Goal: Communication & Community: Participate in discussion

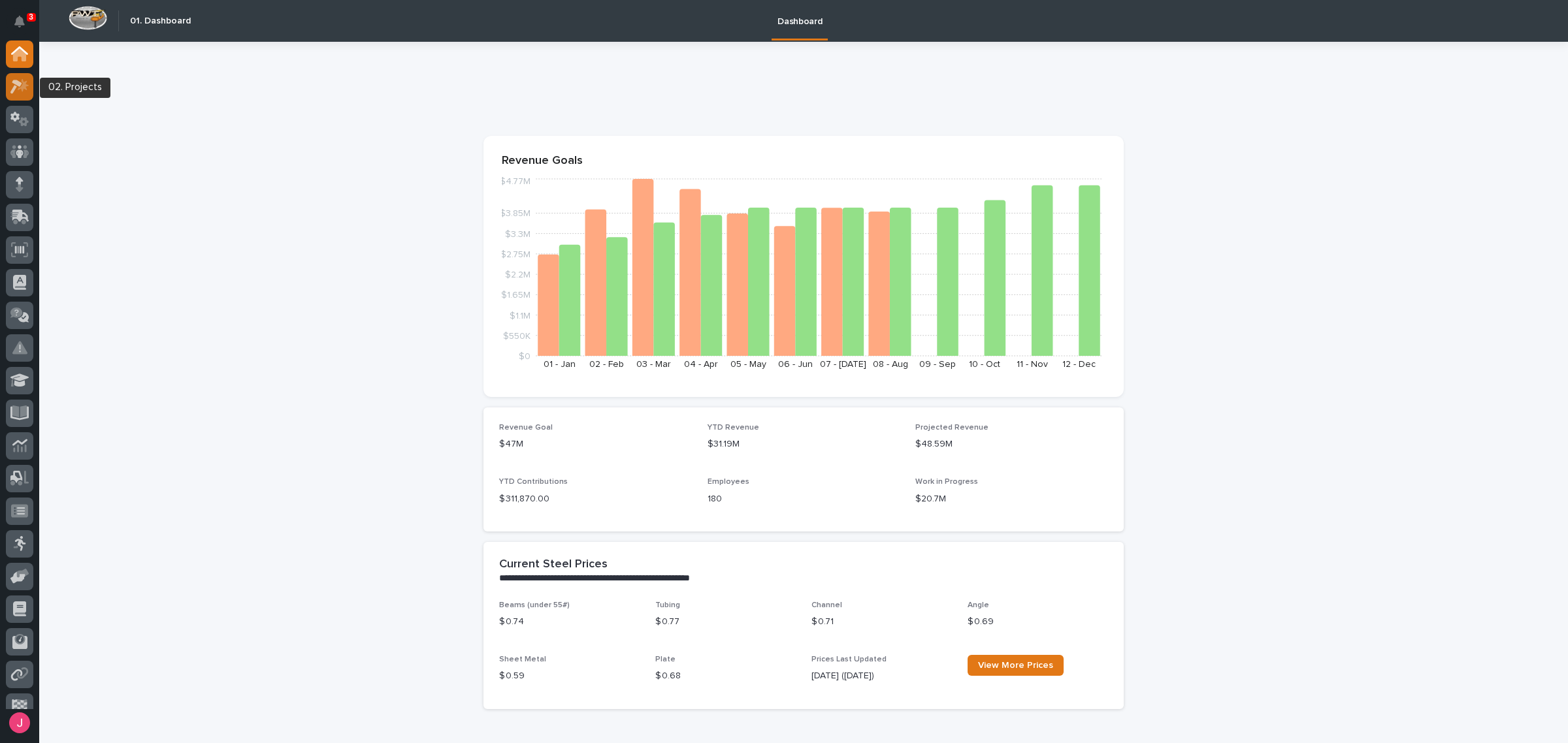
click at [19, 92] on icon at bounding box center [20, 86] width 19 height 15
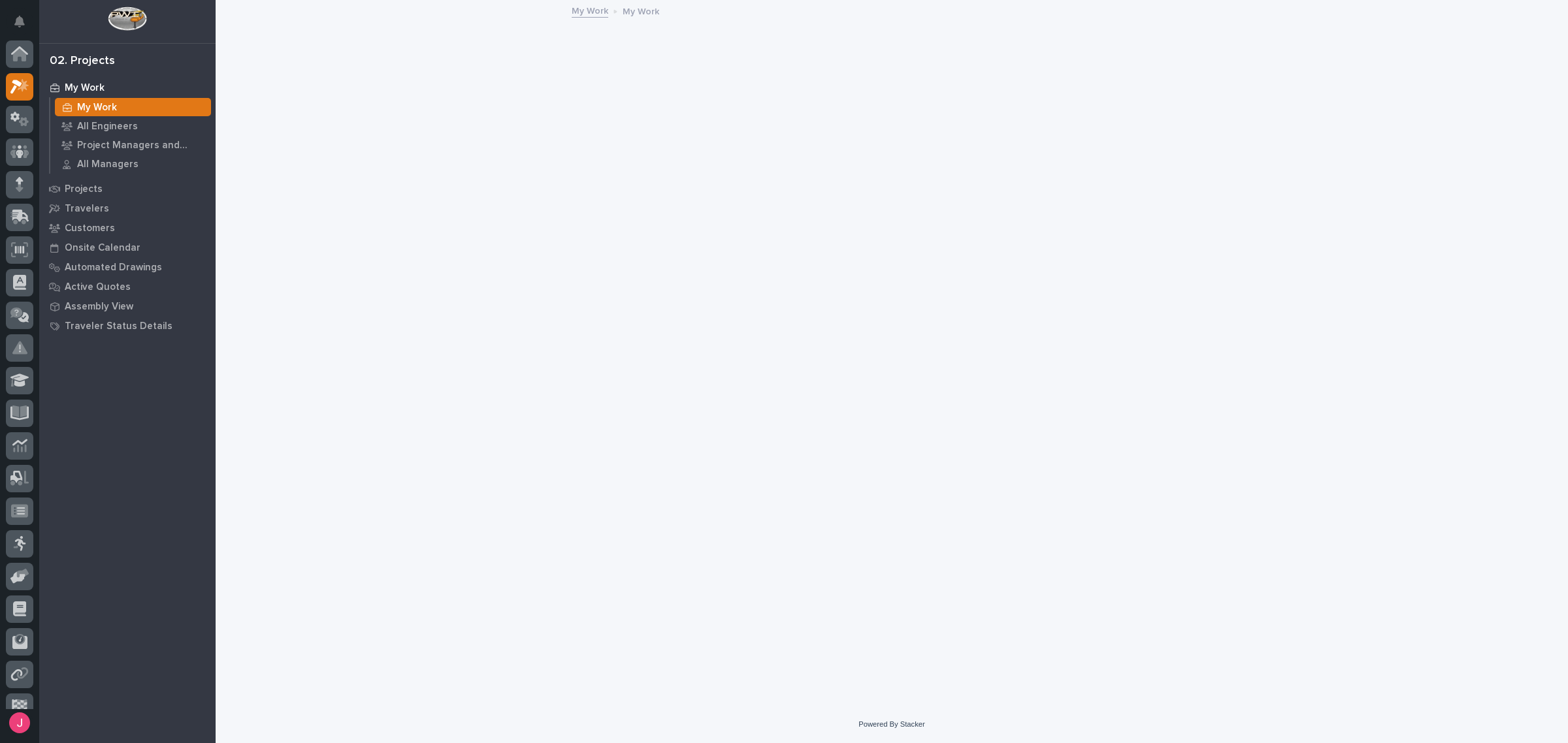
scroll to position [33, 0]
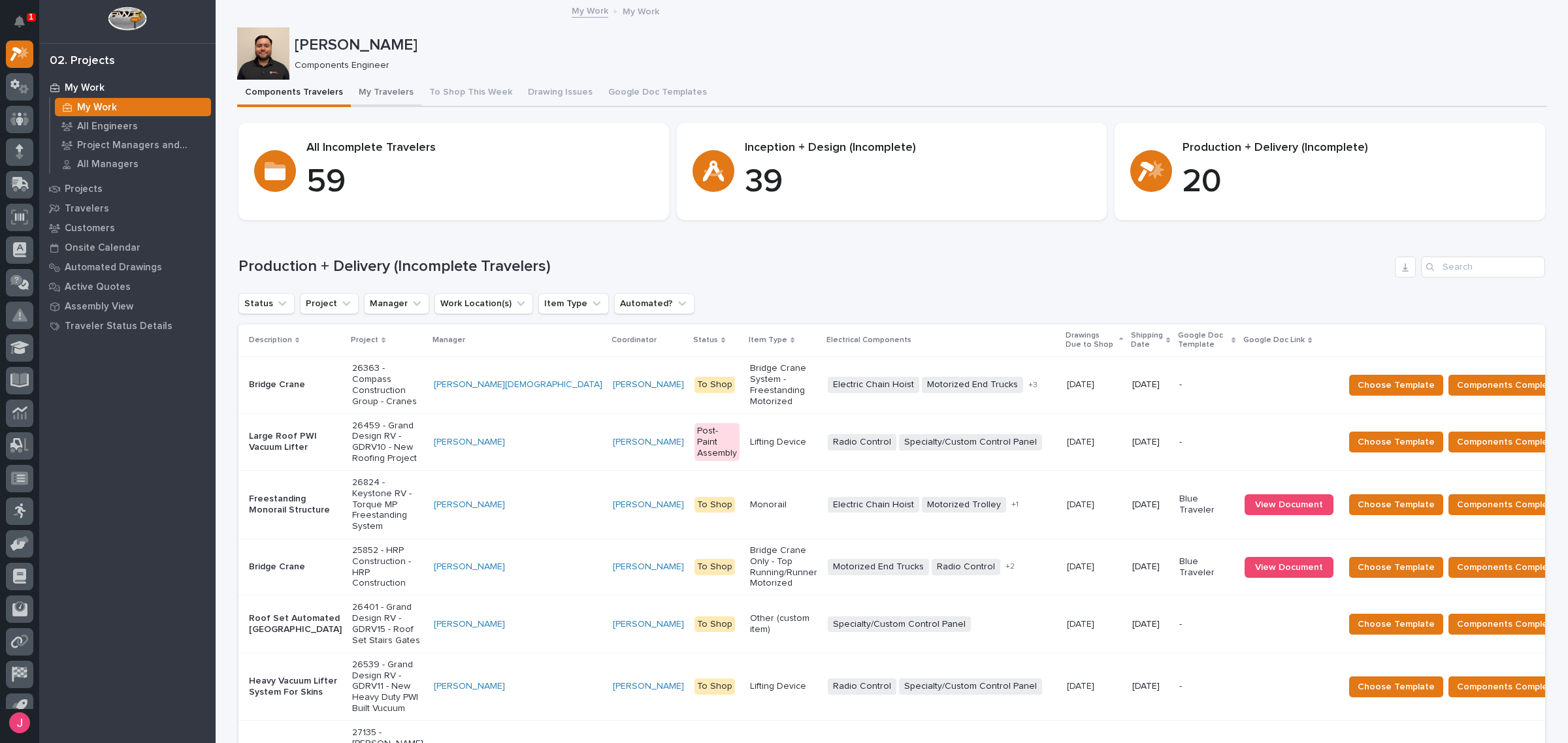
click at [364, 102] on button "My Travelers" at bounding box center [386, 93] width 70 height 27
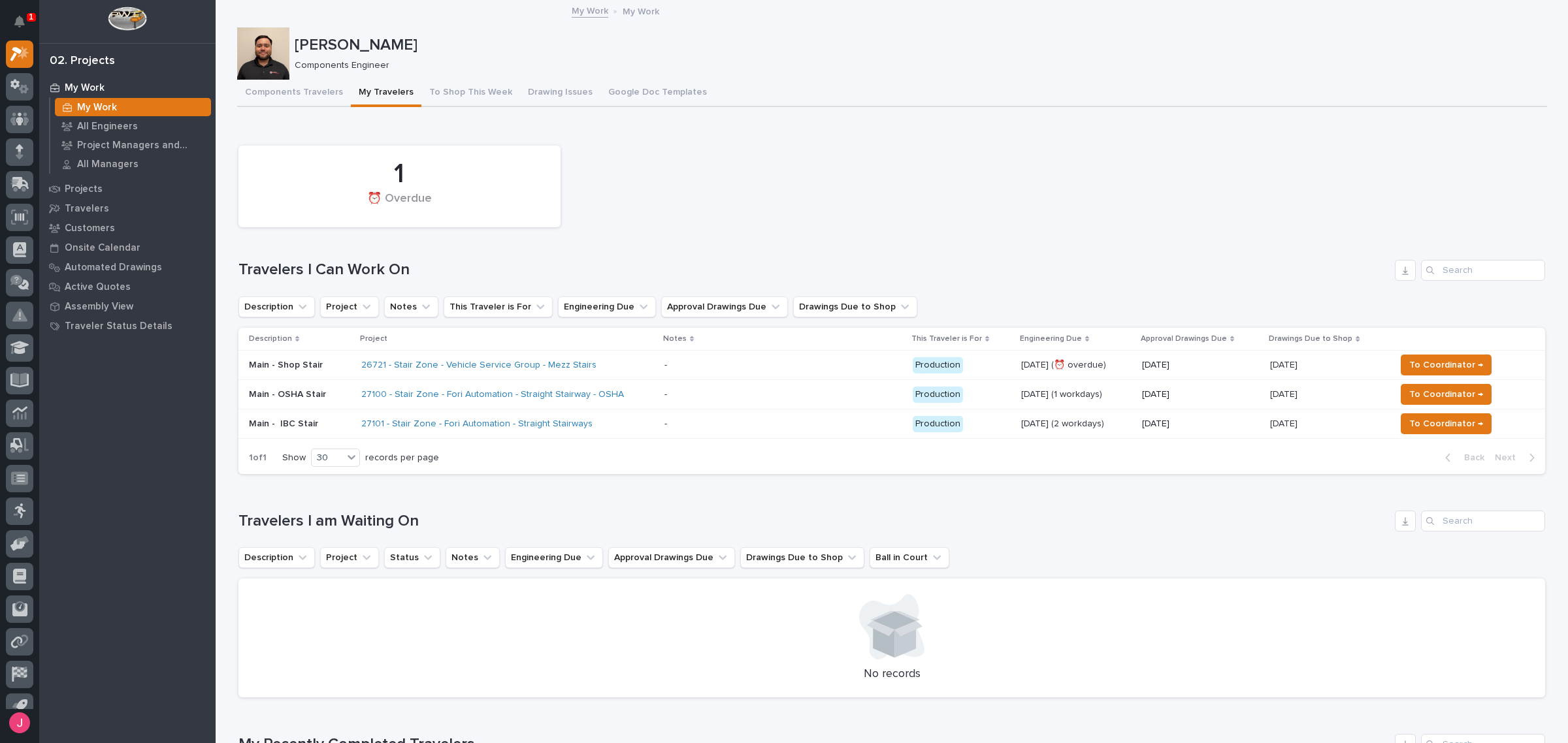
click at [680, 393] on p at bounding box center [778, 394] width 229 height 11
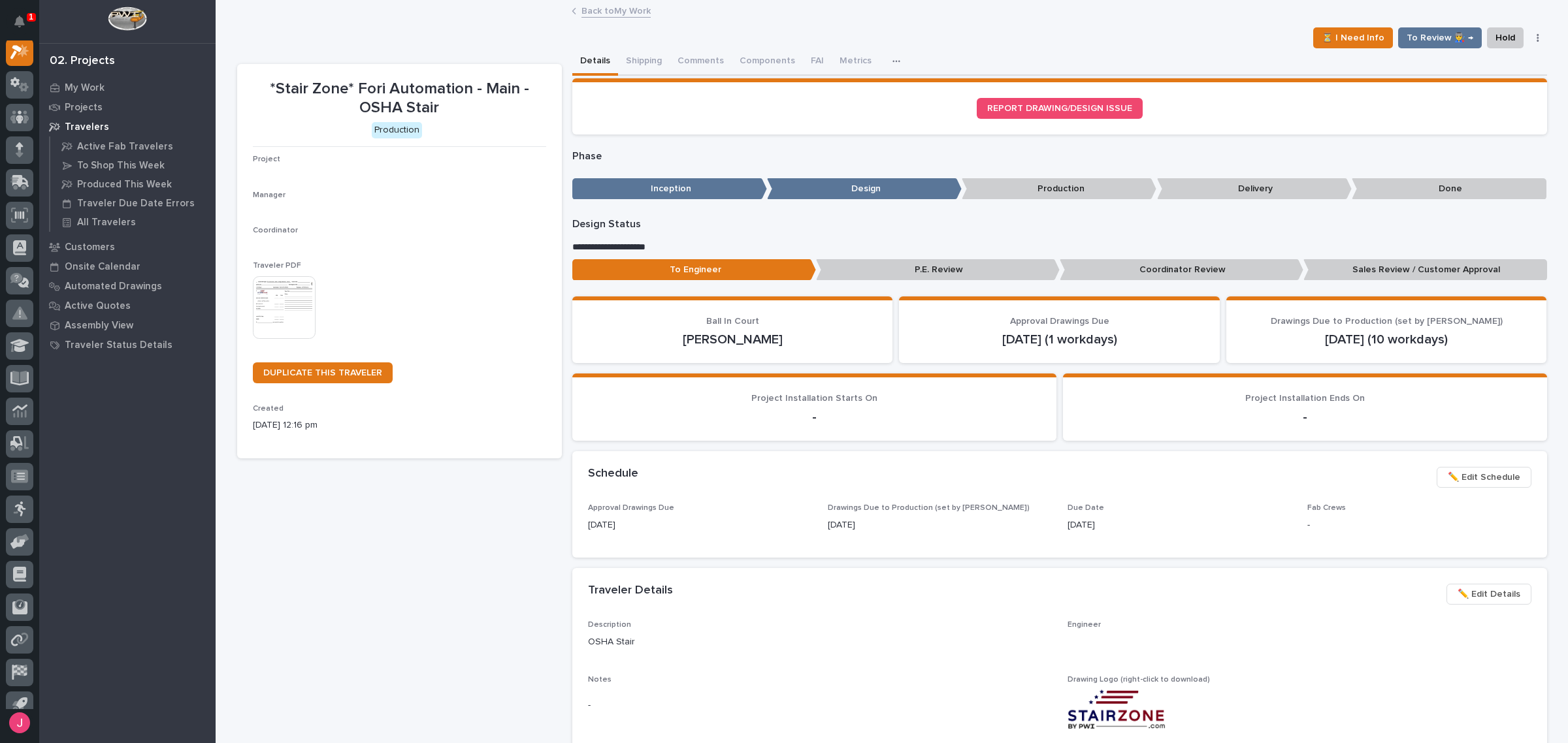
scroll to position [33, 0]
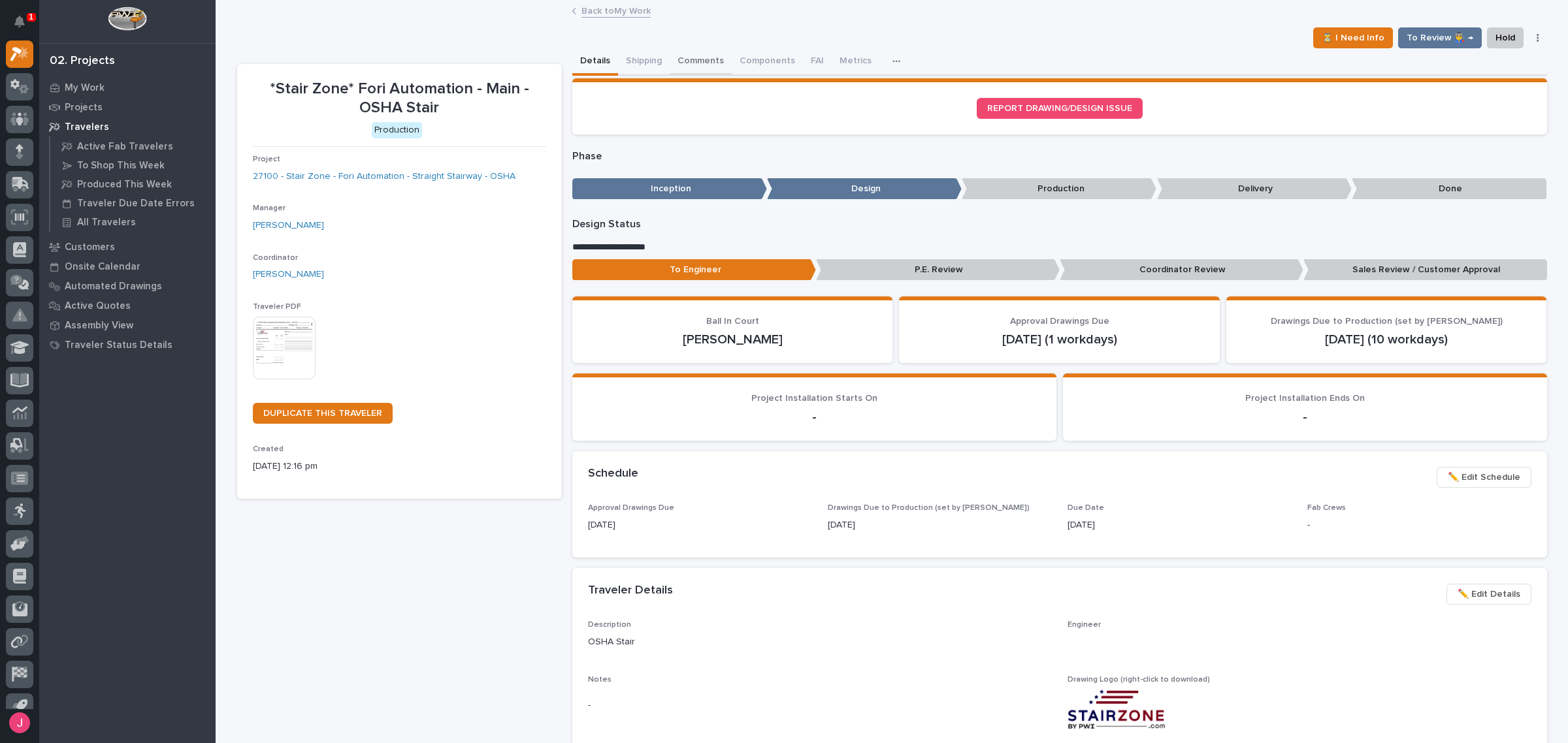
click at [687, 60] on button "Comments" at bounding box center [701, 62] width 62 height 27
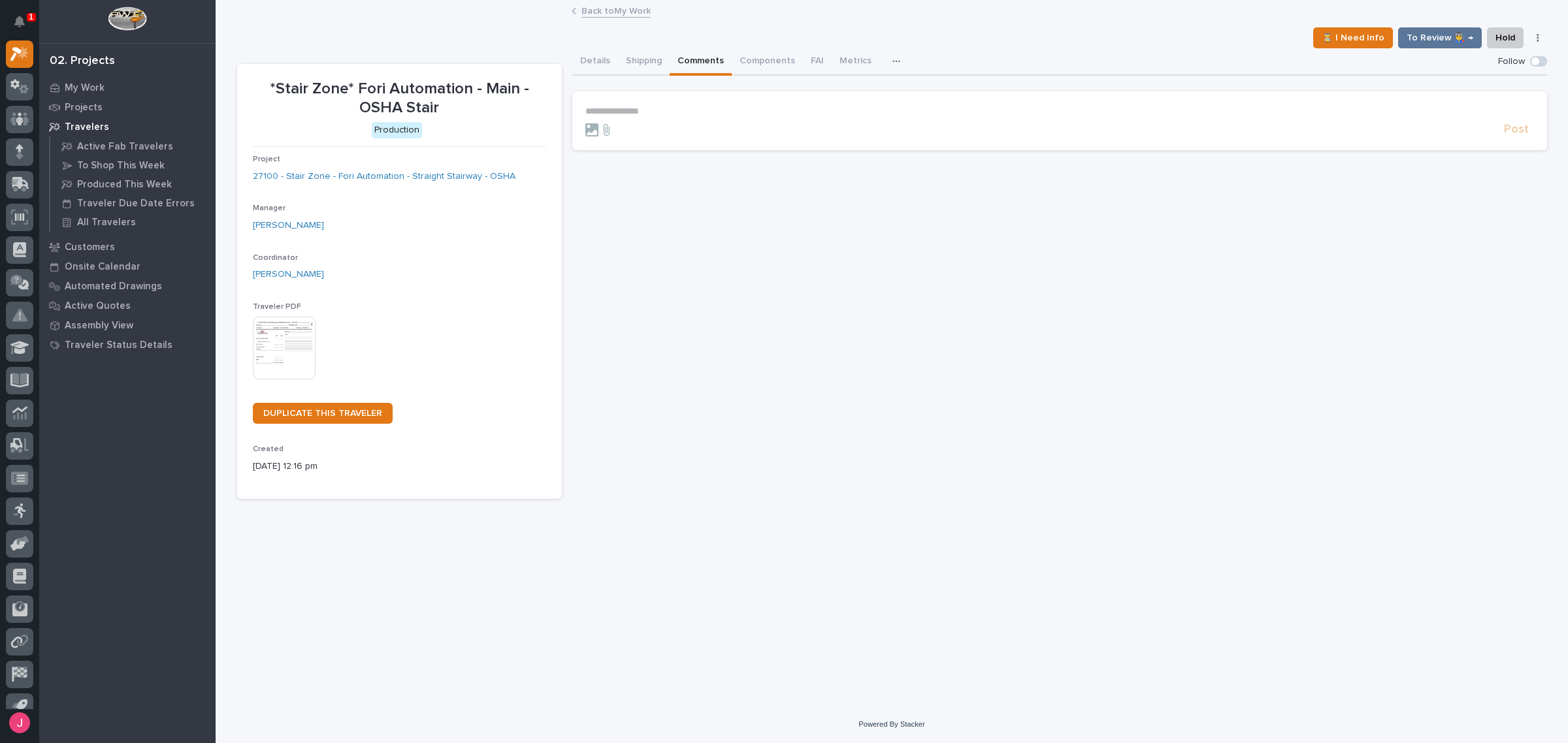
click at [670, 106] on p "**********" at bounding box center [1059, 111] width 948 height 11
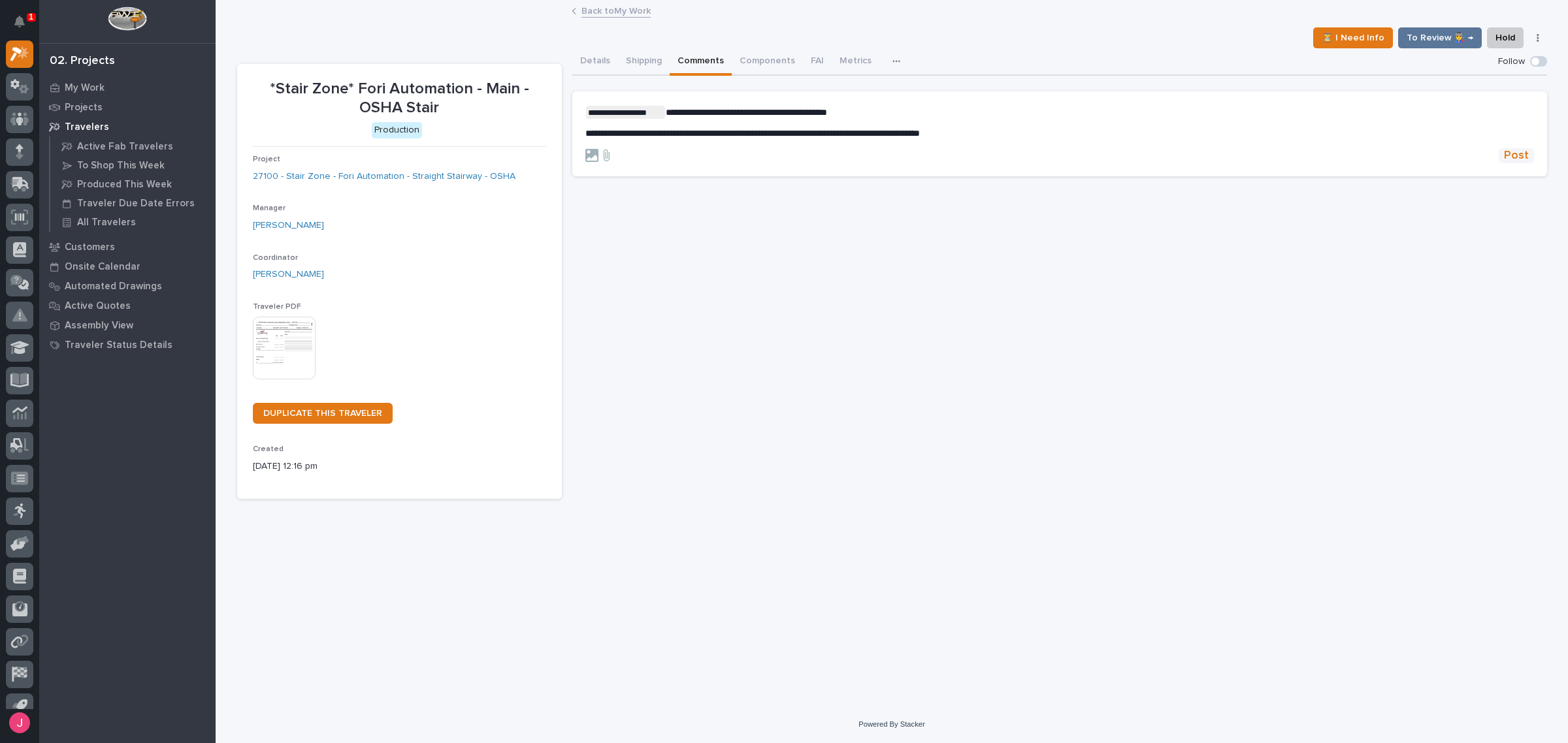
click at [1510, 151] on span "Post" at bounding box center [1516, 156] width 25 height 15
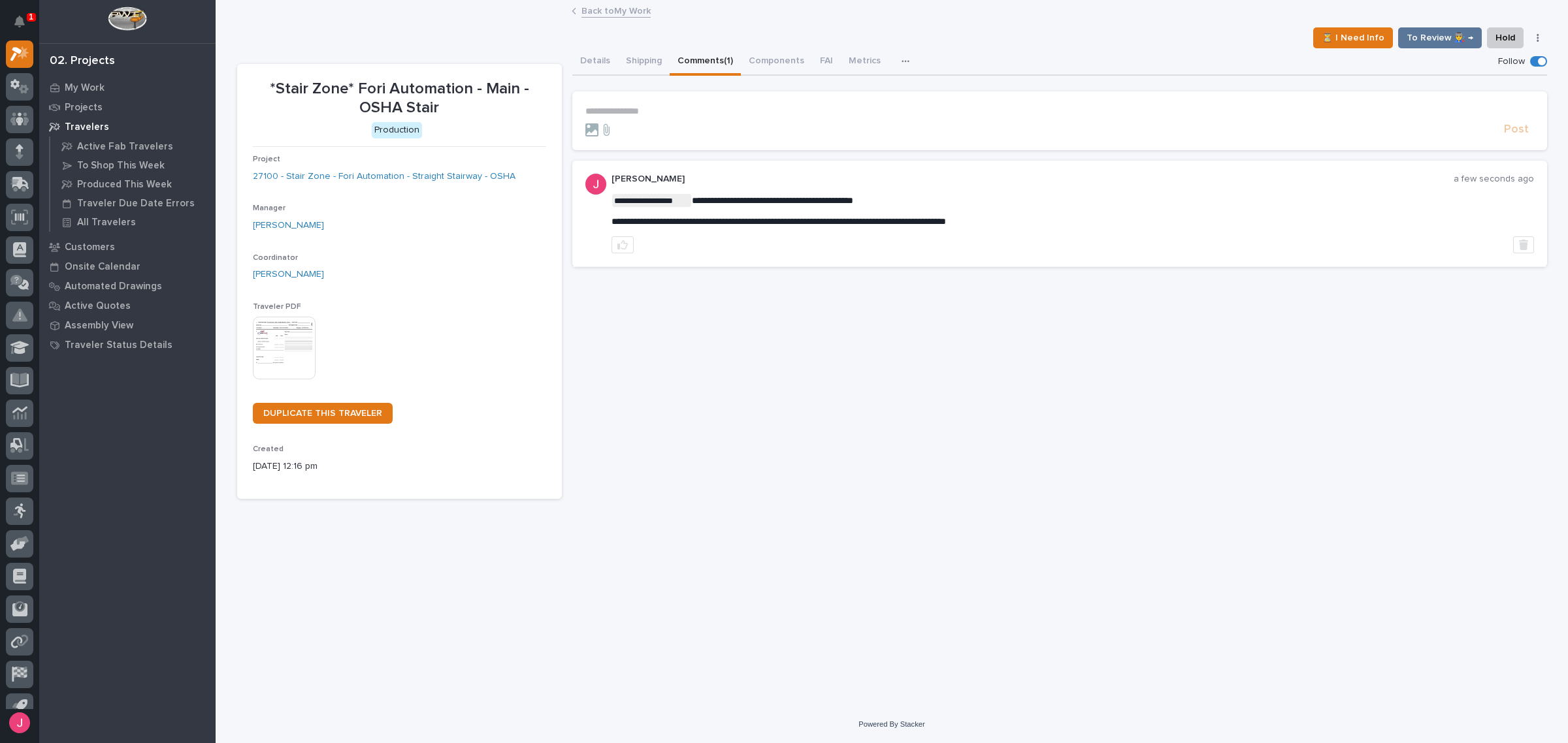
click at [596, 15] on link "Back to My Work" at bounding box center [616, 10] width 70 height 15
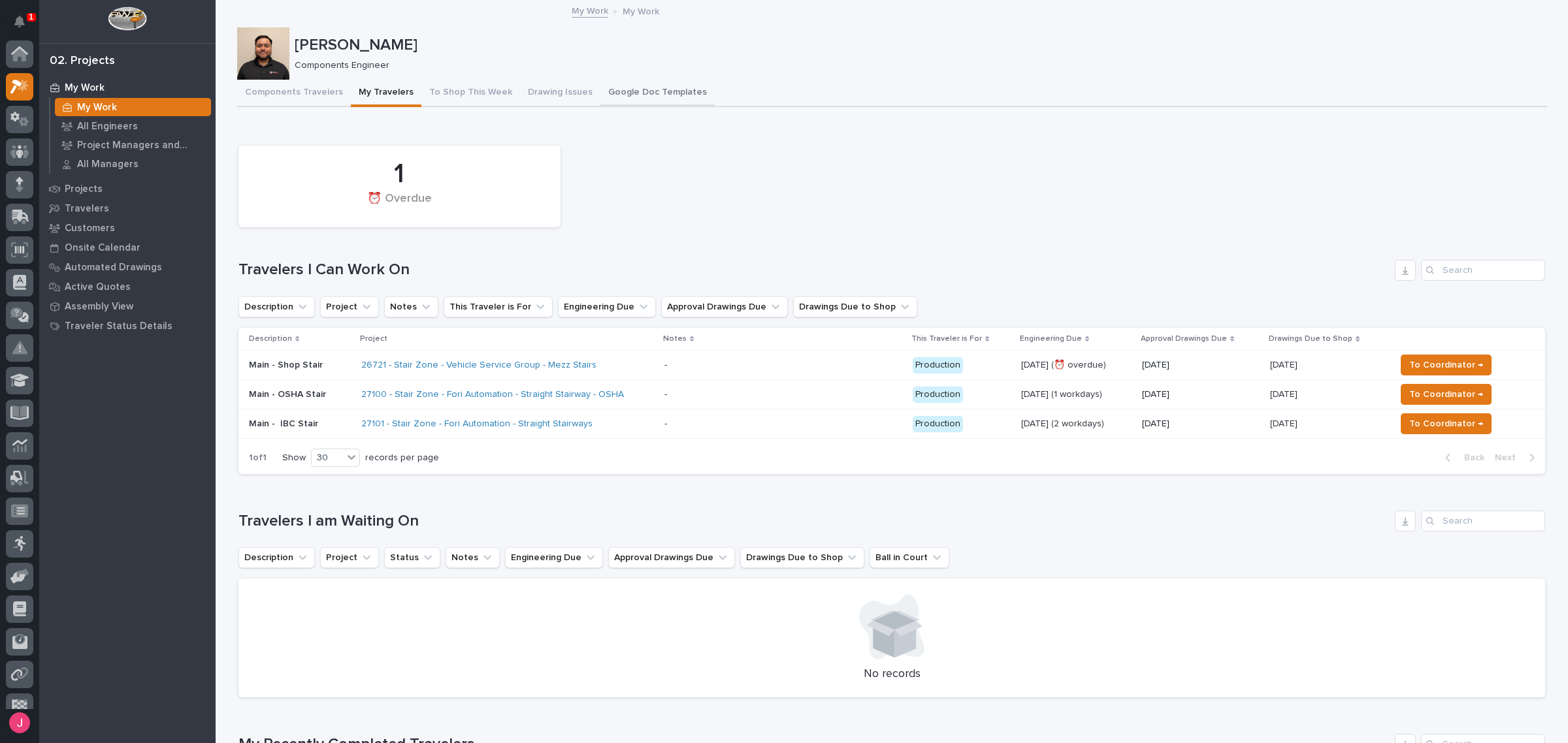
scroll to position [34, 0]
click at [1452, 384] on button "To Coordinator →" at bounding box center [1446, 394] width 91 height 21
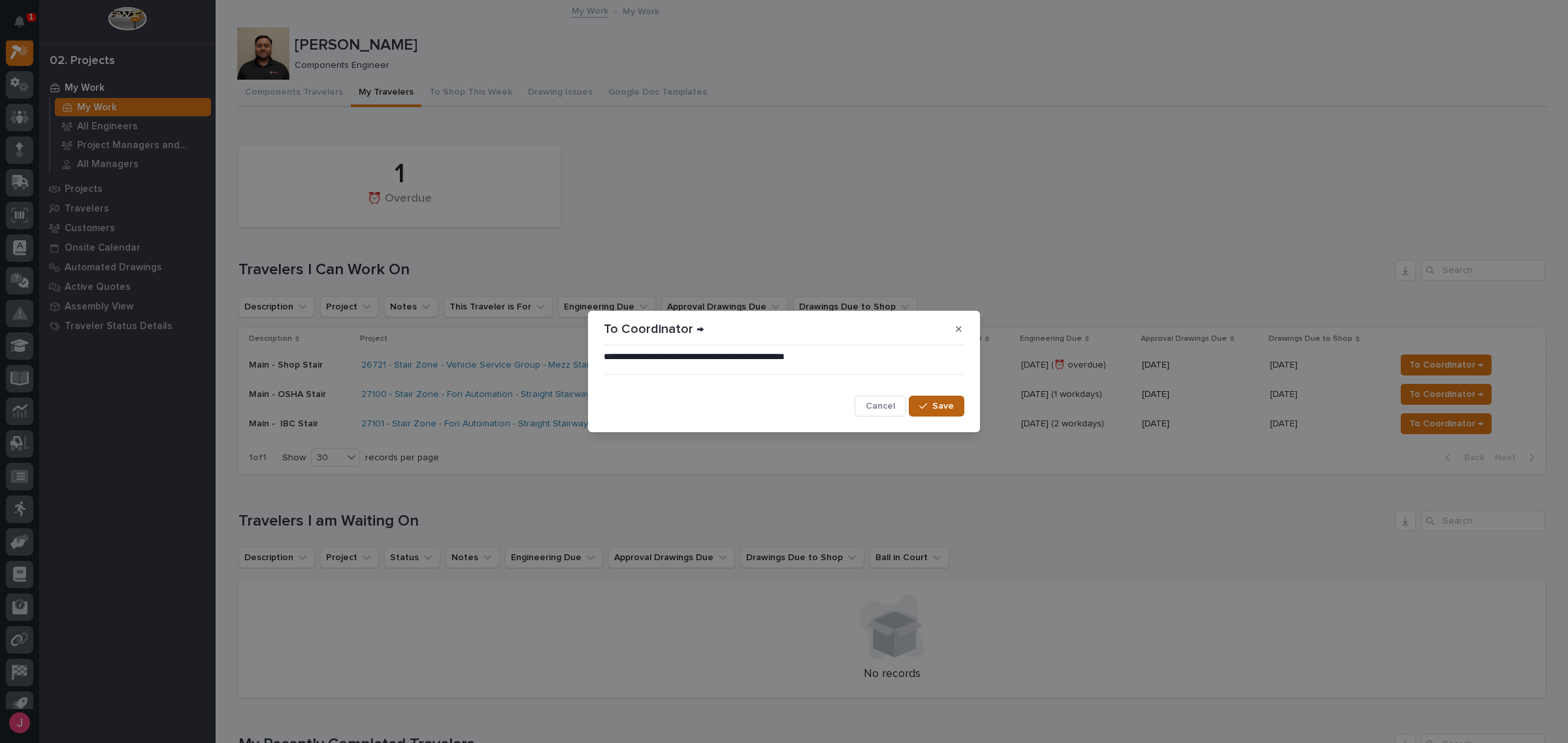
drag, startPoint x: 915, startPoint y: 403, endPoint x: 923, endPoint y: 406, distance: 8.5
click at [923, 406] on button "Save" at bounding box center [936, 406] width 55 height 21
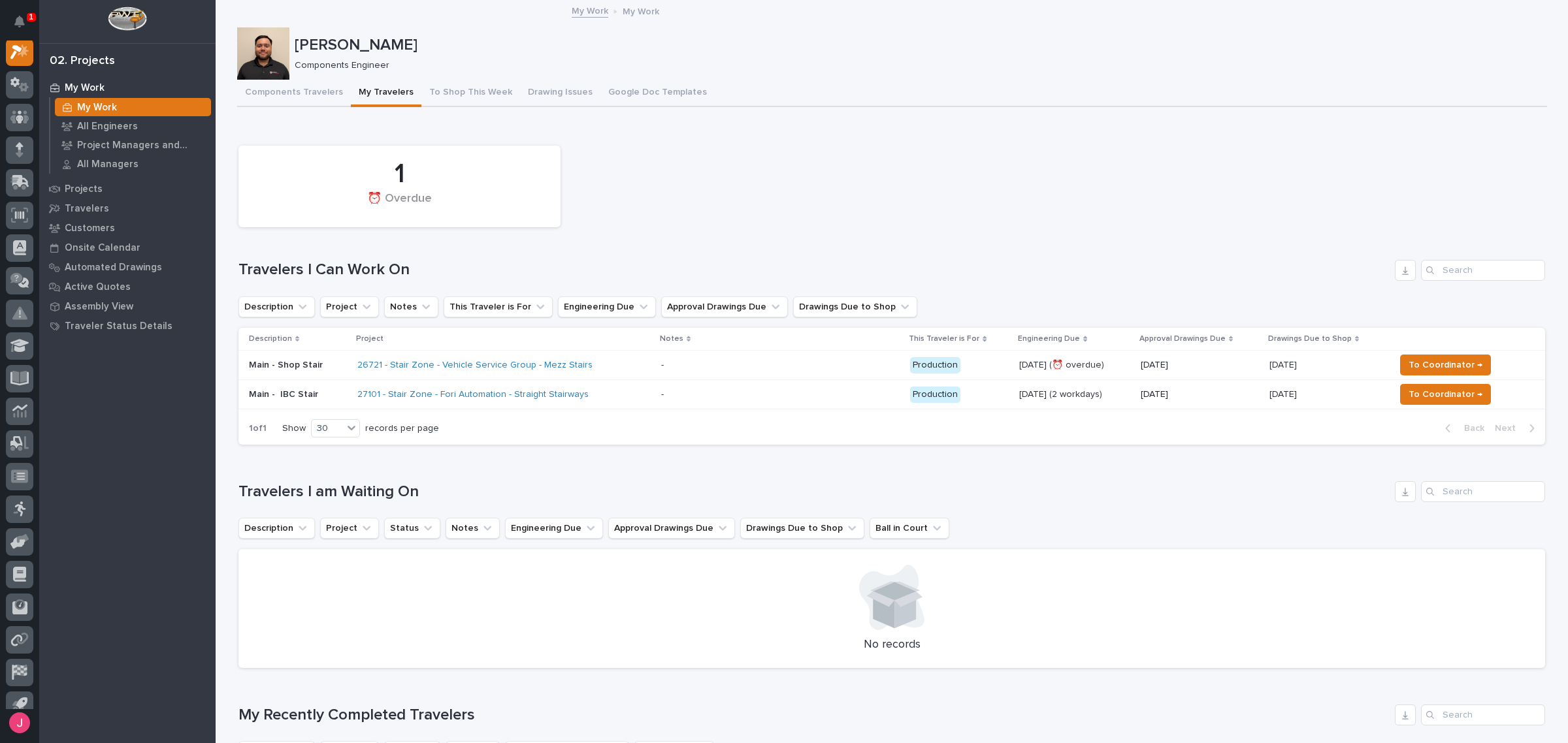
click at [750, 191] on div "1 ⏰ Overdue" at bounding box center [892, 186] width 1320 height 95
drag, startPoint x: 750, startPoint y: 173, endPoint x: 735, endPoint y: 174, distance: 15.0
click at [750, 165] on div "1 ⏰ Overdue" at bounding box center [892, 186] width 1320 height 95
click at [984, 200] on div "1 ⏰ Overdue" at bounding box center [892, 186] width 1320 height 95
